Goal: Transaction & Acquisition: Purchase product/service

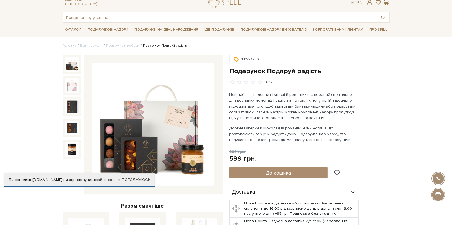
scroll to position [17, 0]
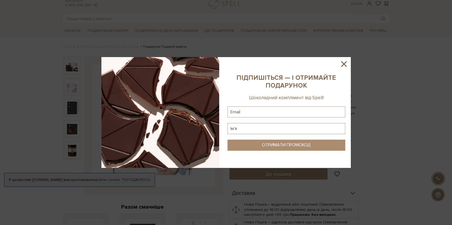
click at [343, 63] on icon at bounding box center [344, 64] width 6 height 6
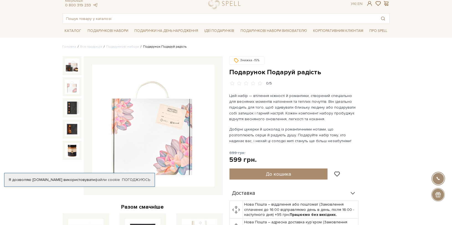
click at [67, 87] on img at bounding box center [72, 86] width 14 height 14
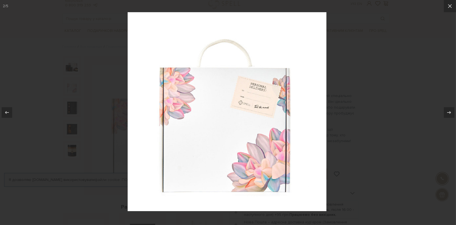
click at [71, 107] on div at bounding box center [228, 112] width 456 height 225
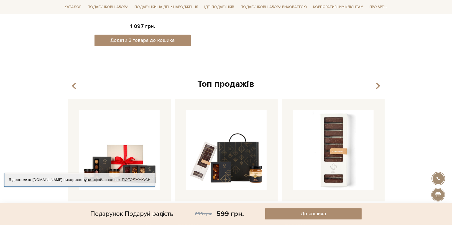
scroll to position [154, 0]
